Goal: Check status

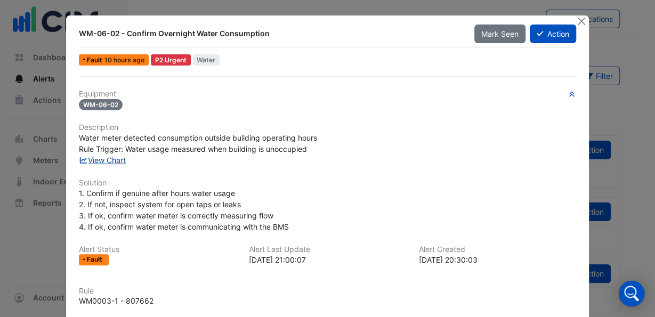
click at [108, 159] on link "View Chart" at bounding box center [102, 160] width 47 height 9
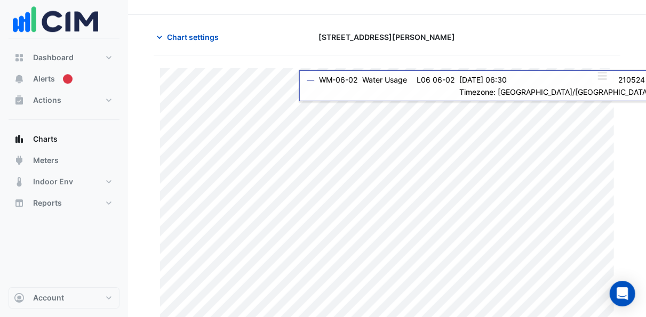
scroll to position [36, 0]
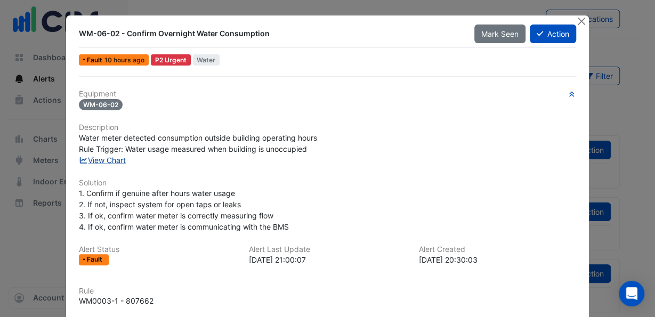
click at [113, 158] on link "View Chart" at bounding box center [102, 160] width 47 height 9
click at [578, 20] on button "Close" at bounding box center [581, 20] width 11 height 11
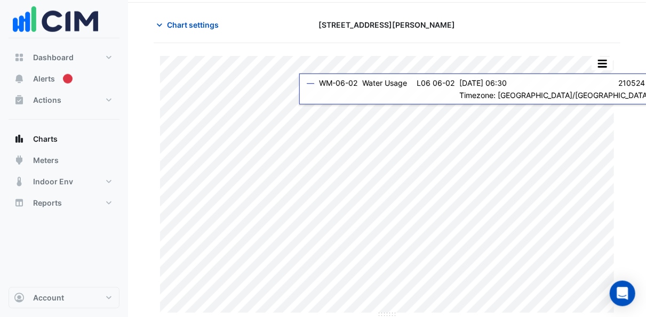
scroll to position [36, 0]
